Goal: Task Accomplishment & Management: Use online tool/utility

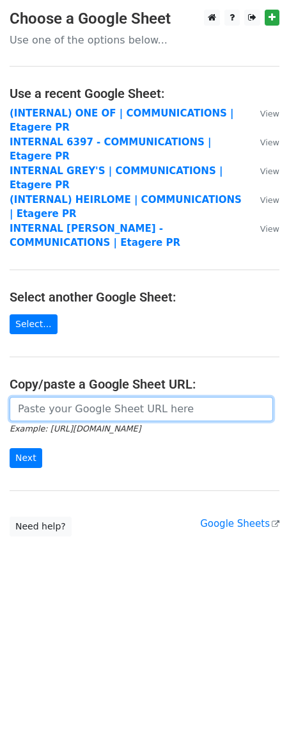
click at [51, 397] on input "url" at bounding box center [142, 409] width 264 height 24
paste input "https://docs.google.com/spreadsheets/d/1tZHxFNZptJj7cramt_IMj8Tp8Fl0gLfHBzf1b-G…"
type input "https://docs.google.com/spreadsheets/d/1tZHxFNZptJj7cramt_IMj8Tp8Fl0gLfHBzf1b-G…"
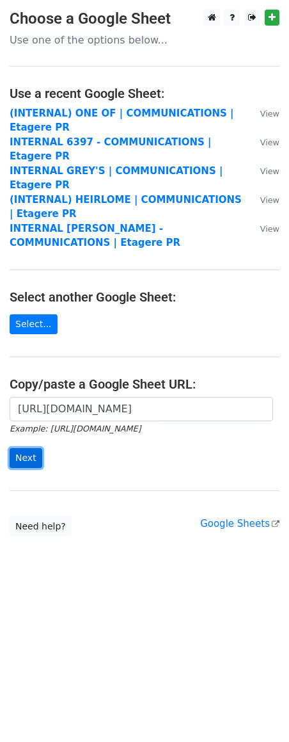
click at [19, 448] on input "Next" at bounding box center [26, 458] width 33 height 20
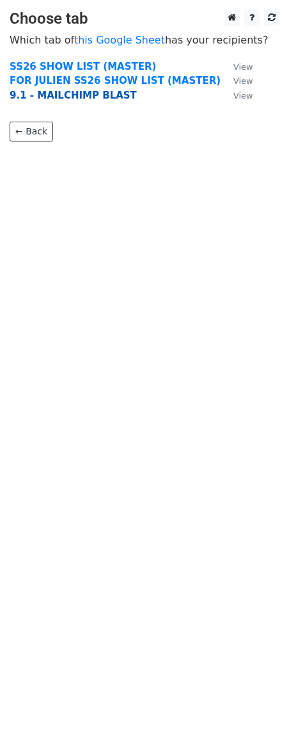
click at [86, 96] on strong "9.1 - MAILCHIMP BLAST" at bounding box center [73, 96] width 127 height 12
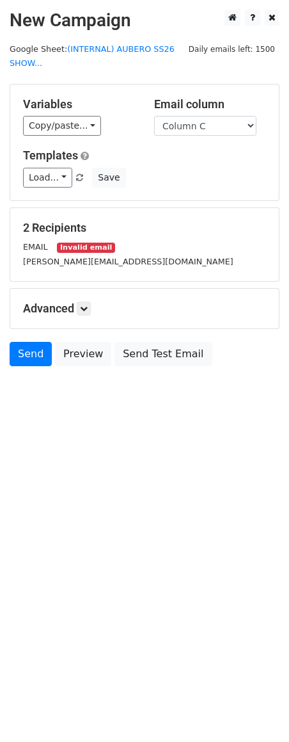
click at [61, 265] on small "gregory@etagere-pr.com" at bounding box center [128, 262] width 211 height 10
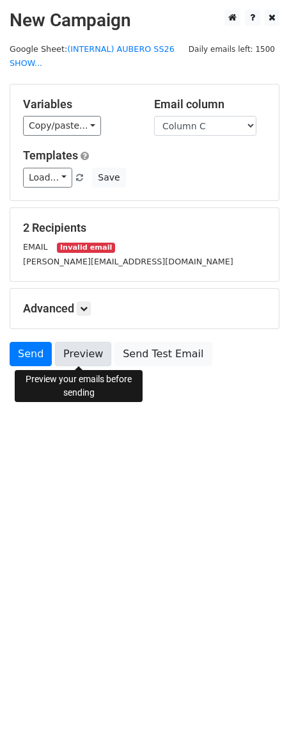
click at [82, 356] on link "Preview" at bounding box center [83, 354] width 56 height 24
click at [70, 357] on link "Preview" at bounding box center [83, 354] width 56 height 24
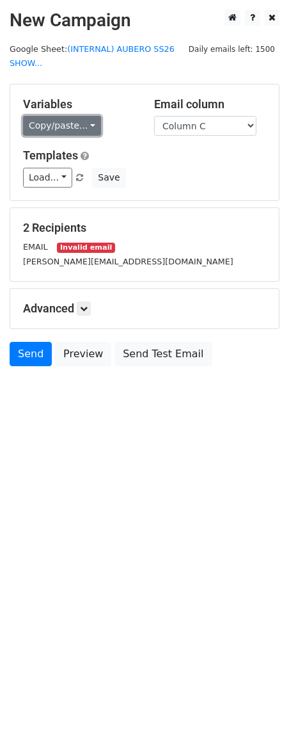
click at [96, 125] on link "Copy/paste..." at bounding box center [62, 126] width 78 height 20
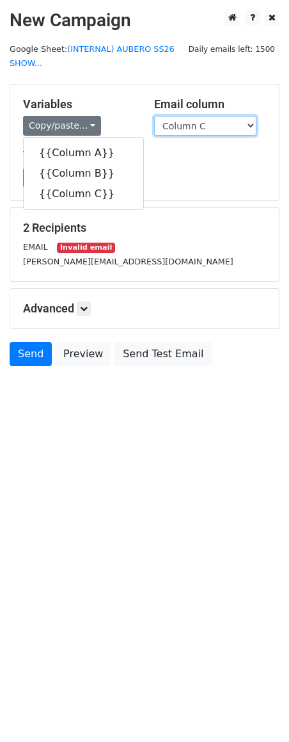
click at [170, 116] on select "Column A Column B Column C" at bounding box center [205, 126] width 102 height 20
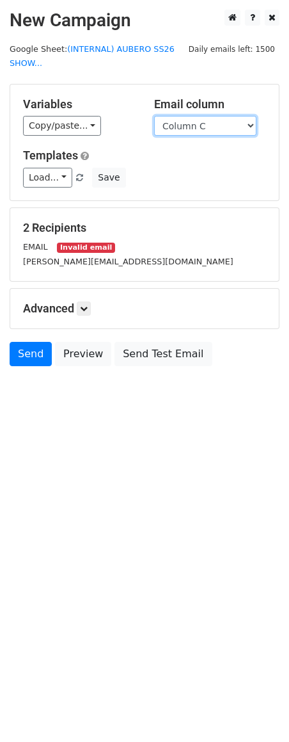
select select "Column A"
click at [154, 116] on select "Column A Column B Column C" at bounding box center [205, 126] width 102 height 20
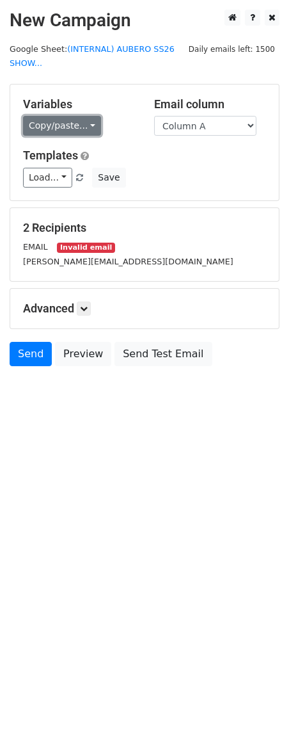
click at [93, 125] on link "Copy/paste..." at bounding box center [62, 126] width 78 height 20
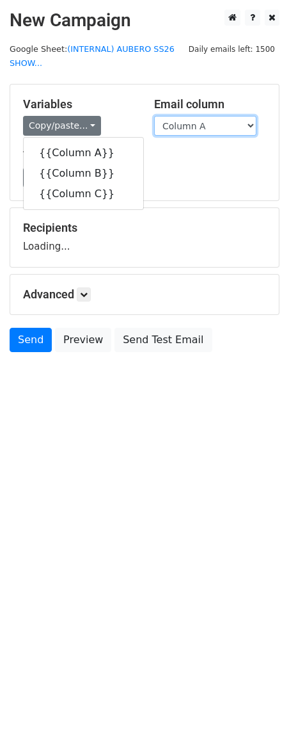
click at [171, 121] on select "Column A Column B Column C" at bounding box center [205, 126] width 102 height 20
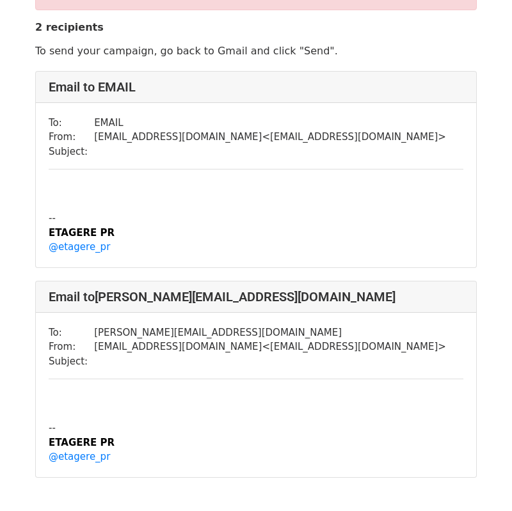
scroll to position [142, 0]
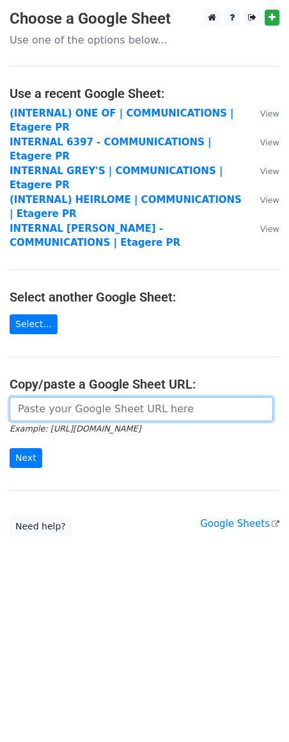
click at [36, 397] on input "url" at bounding box center [142, 409] width 264 height 24
paste input "INVITE: AUBERO SS26 SHOW | Tues., Sept. 16 at 1:30PM | Apparatus"
type input "INVITE: AUBERO SS26 SHOW | Tues., Sept. 16 at 1:30PM | Apparatus"
click at [48, 397] on input "url" at bounding box center [142, 409] width 264 height 24
paste input "https://docs.google.com/spreadsheets/d/1tZHxFNZptJj7cramt_IMj8Tp8Fl0gLfHBzf1b-G…"
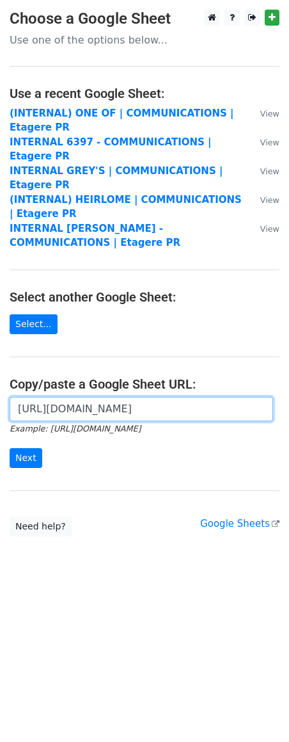
scroll to position [0, 367]
type input "https://docs.google.com/spreadsheets/d/1tZHxFNZptJj7cramt_IMj8Tp8Fl0gLfHBzf1b-G…"
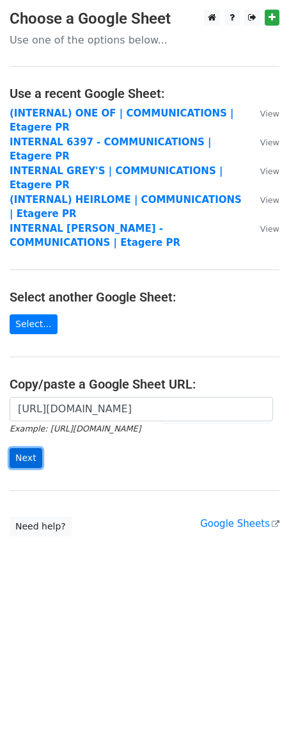
click at [29, 448] on input "Next" at bounding box center [26, 458] width 33 height 20
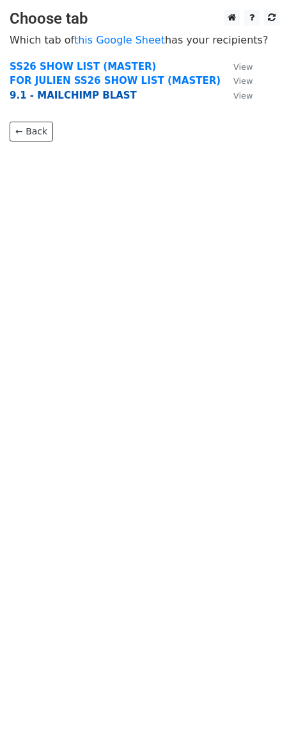
click at [44, 95] on strong "9.1 - MAILCHIMP BLAST" at bounding box center [73, 96] width 127 height 12
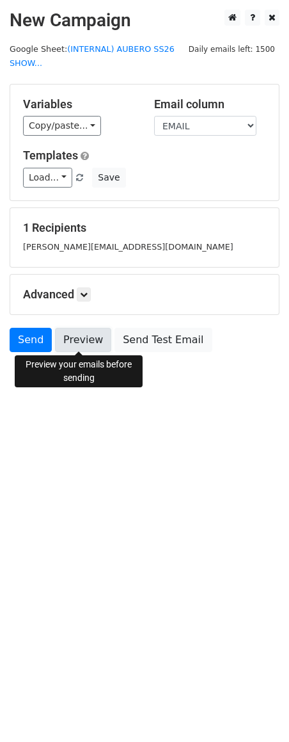
click at [77, 342] on link "Preview" at bounding box center [83, 340] width 56 height 24
click at [80, 335] on link "Preview" at bounding box center [83, 340] width 56 height 24
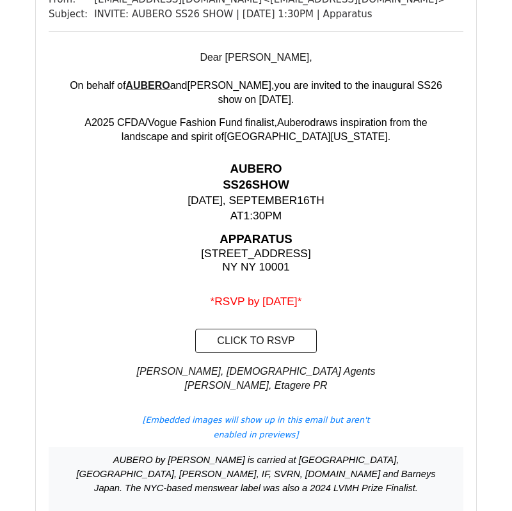
scroll to position [156, 0]
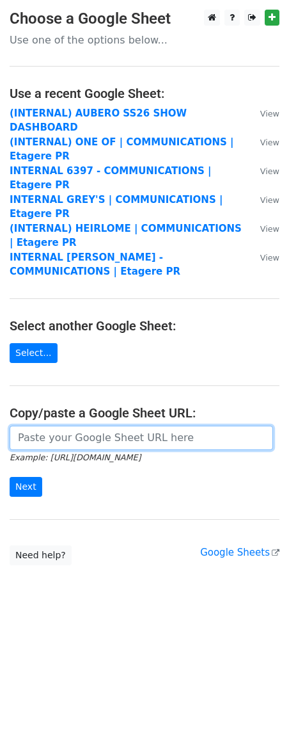
click at [49, 426] on input "url" at bounding box center [142, 438] width 264 height 24
paste input "https://docs.google.com/spreadsheets/d/1tZHxFNZptJj7cramt_IMj8Tp8Fl0gLfHBzf1b-G…"
type input "https://docs.google.com/spreadsheets/d/1tZHxFNZptJj7cramt_IMj8Tp8Fl0gLfHBzf1b-G…"
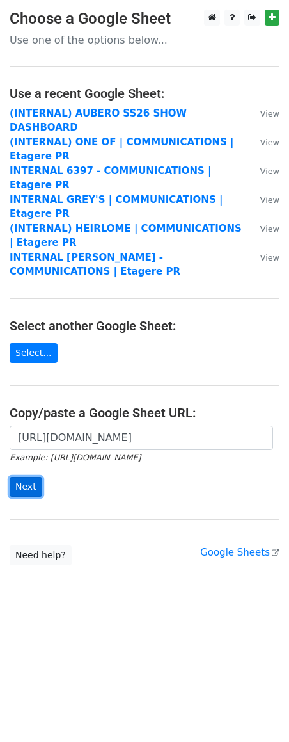
click at [31, 477] on input "Next" at bounding box center [26, 487] width 33 height 20
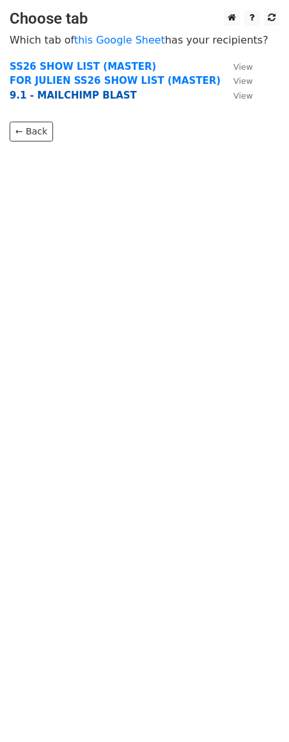
click at [22, 98] on strong "9.1 - MAILCHIMP BLAST" at bounding box center [73, 96] width 127 height 12
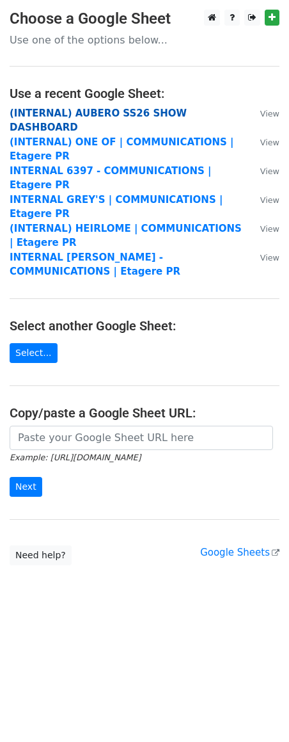
click at [86, 111] on strong "(INTERNAL) AUBERO SS26 SHOW DASHBOARD" at bounding box center [98, 121] width 177 height 26
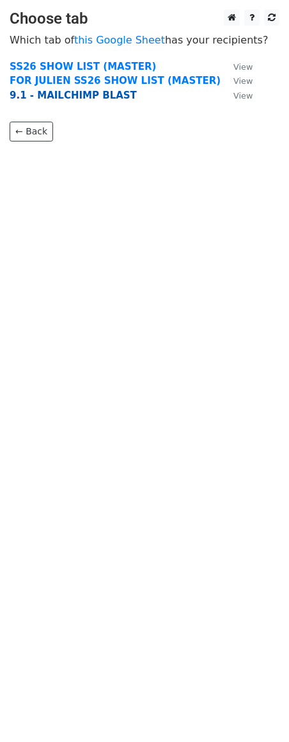
click at [61, 99] on strong "9.1 - MAILCHIMP BLAST" at bounding box center [73, 96] width 127 height 12
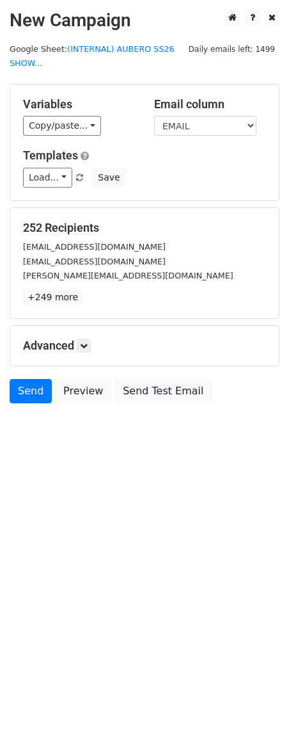
click at [193, 689] on html "New Campaign Daily emails left: 1499 Google Sheet: (INTERNAL) AUBERO SS26 SHOW.…" at bounding box center [144, 371] width 289 height 742
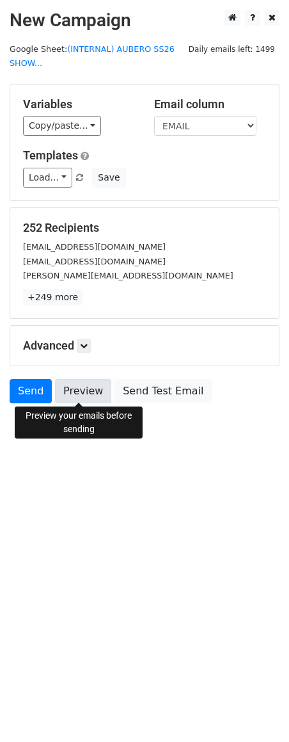
click at [72, 399] on link "Preview" at bounding box center [83, 391] width 56 height 24
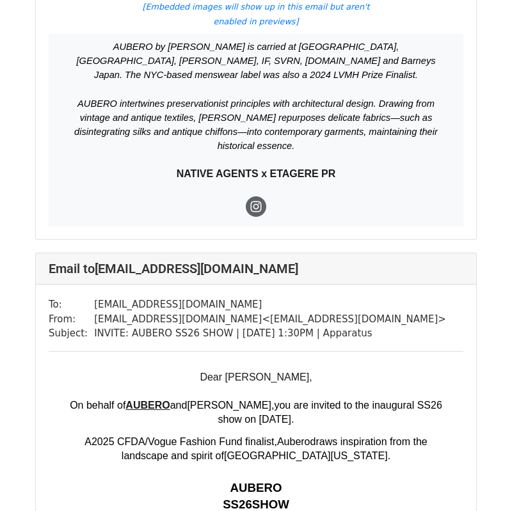
scroll to position [739, 0]
